Goal: Task Accomplishment & Management: Manage account settings

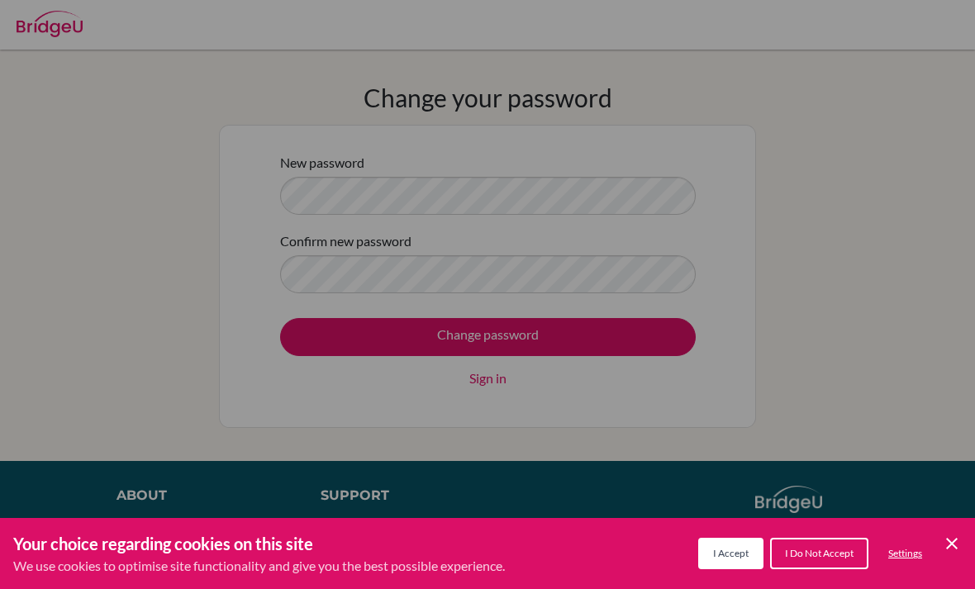
click at [936, 539] on div "I Accept I Do Not Accept Settings Cookie Control Close Icon" at bounding box center [830, 554] width 264 height 38
click at [948, 553] on icon "Cookie Control Close Icon" at bounding box center [952, 544] width 20 height 20
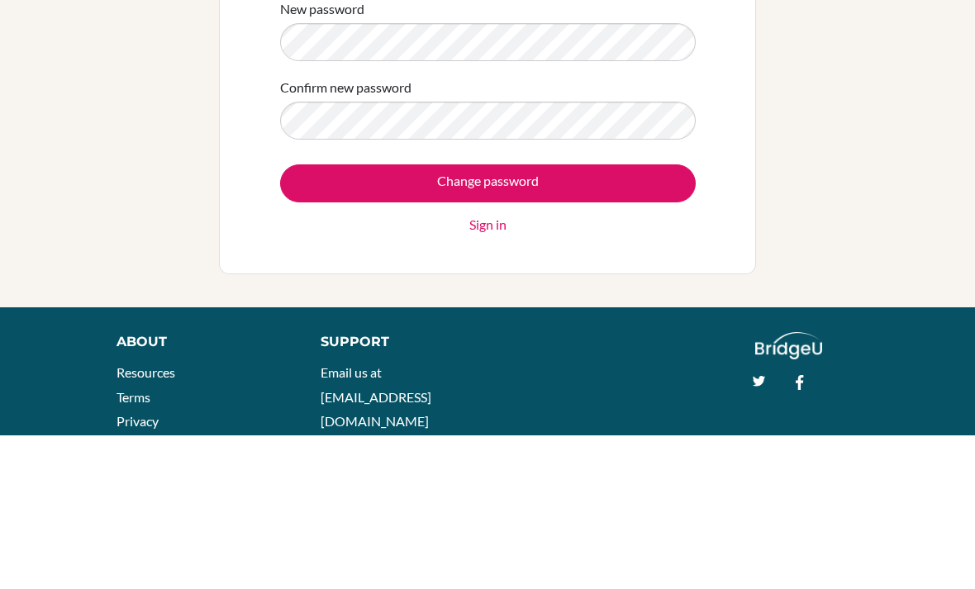
click at [378, 318] on input "Change password" at bounding box center [488, 337] width 416 height 38
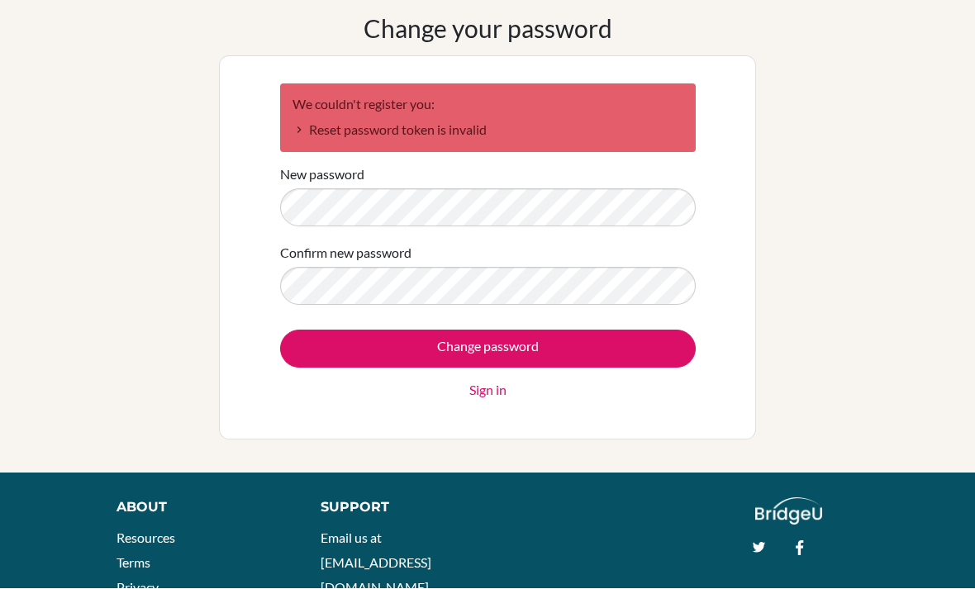
click at [511, 383] on div "Change password Sign in" at bounding box center [488, 365] width 416 height 70
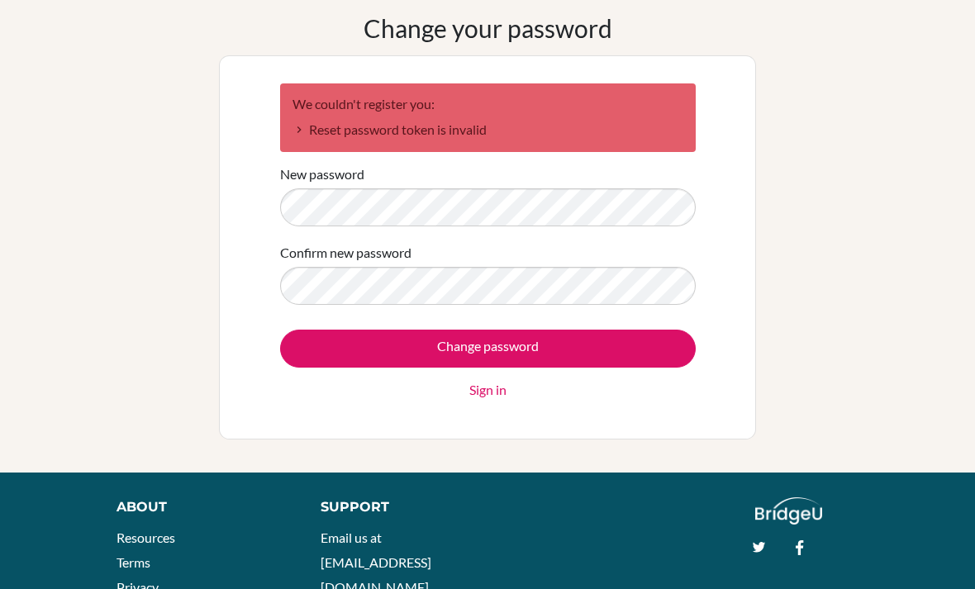
click at [502, 395] on link "Sign in" at bounding box center [487, 390] width 37 height 20
